Goal: Find contact information: Find contact information

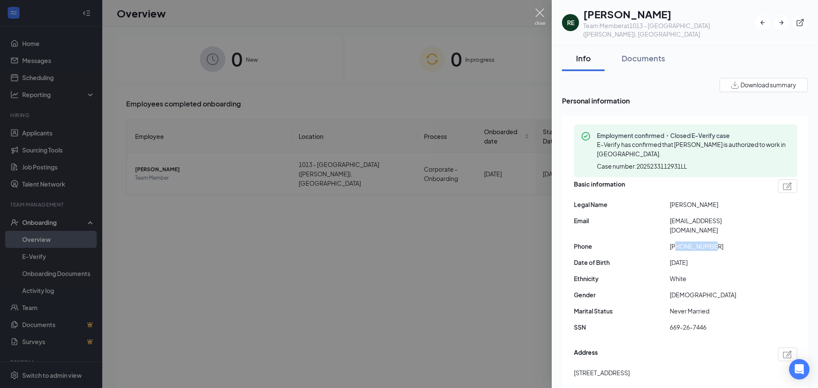
click at [541, 14] on img at bounding box center [539, 17] width 11 height 17
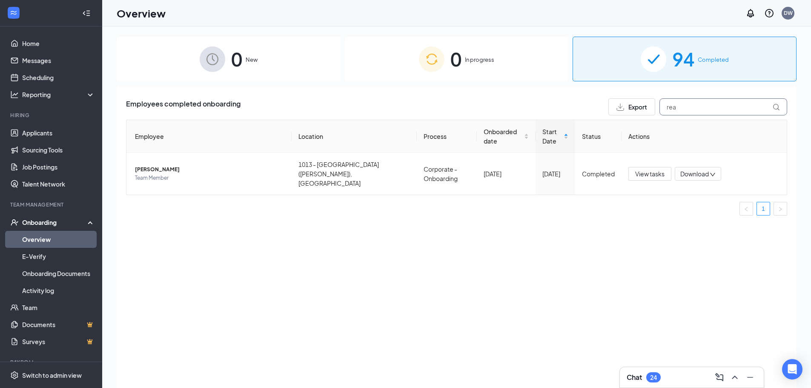
click at [685, 106] on input "rea" at bounding box center [724, 106] width 128 height 17
type input "[PERSON_NAME]"
click at [143, 165] on span "[PERSON_NAME]" at bounding box center [210, 169] width 150 height 9
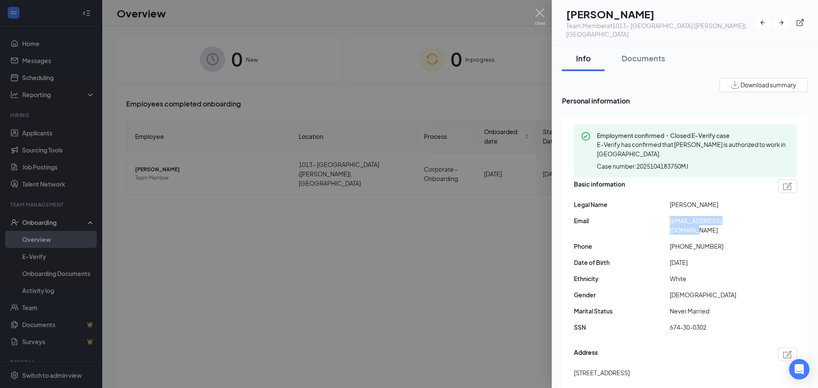
drag, startPoint x: 670, startPoint y: 211, endPoint x: 744, endPoint y: 214, distance: 75.0
click at [744, 216] on span "[EMAIL_ADDRESS][DOMAIN_NAME]" at bounding box center [718, 225] width 96 height 19
copy span "[EMAIL_ADDRESS][DOMAIN_NAME]"
